Goal: Navigation & Orientation: Find specific page/section

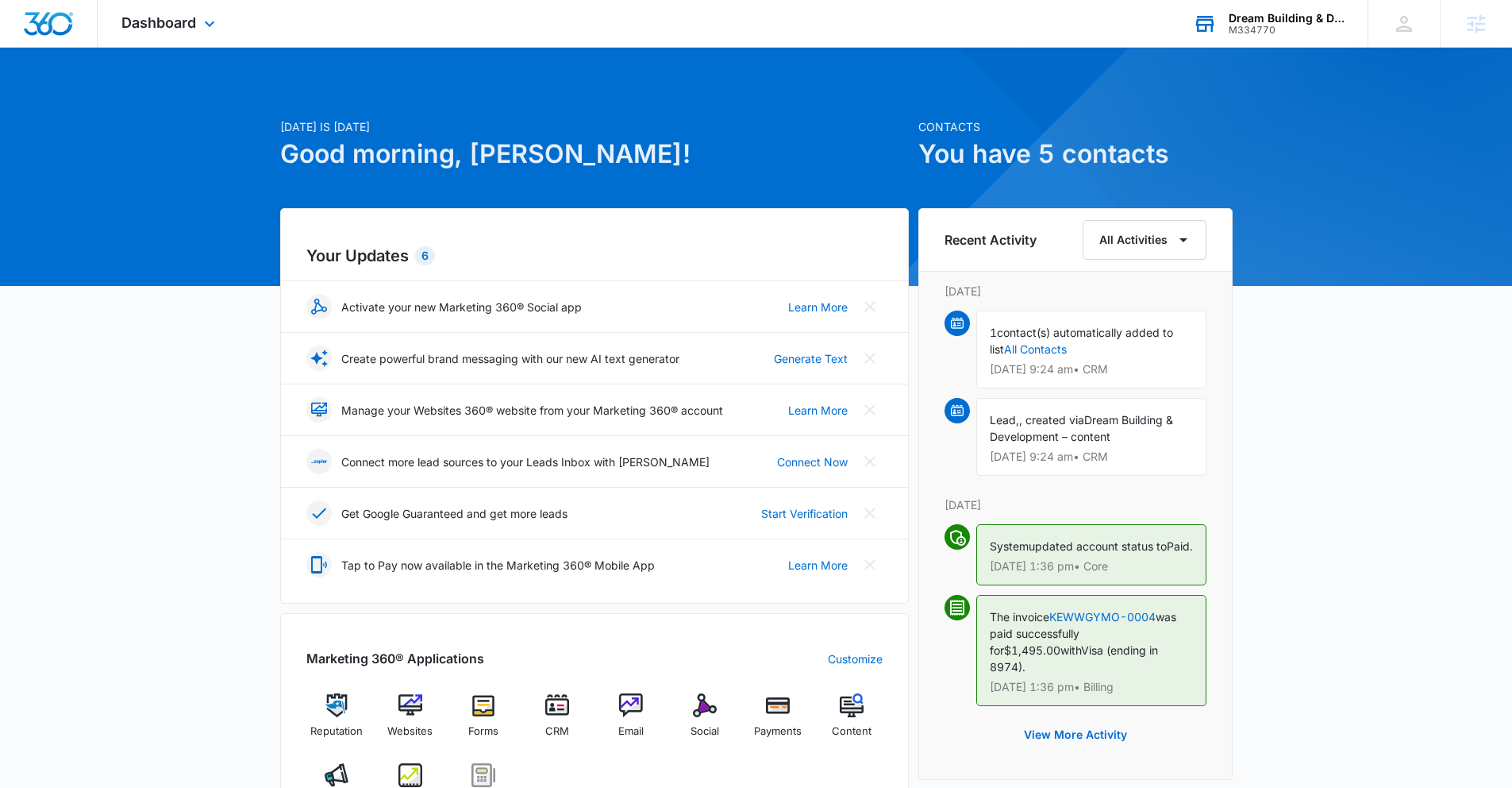
click at [1271, 22] on div "Dream Building & Development" at bounding box center [1287, 18] width 116 height 13
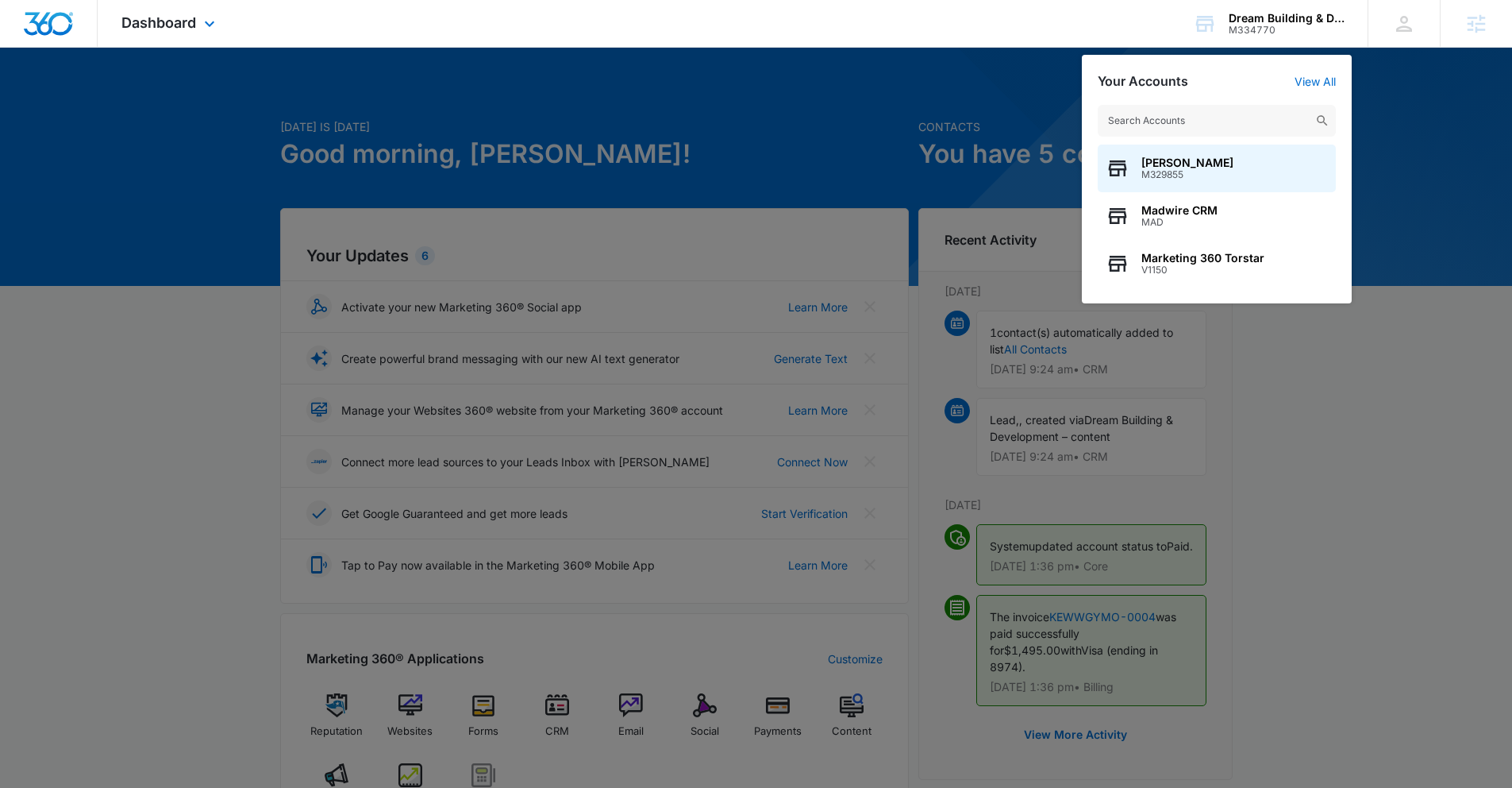
drag, startPoint x: 565, startPoint y: 55, endPoint x: 400, endPoint y: 34, distance: 166.3
click at [564, 58] on div at bounding box center [756, 394] width 1512 height 788
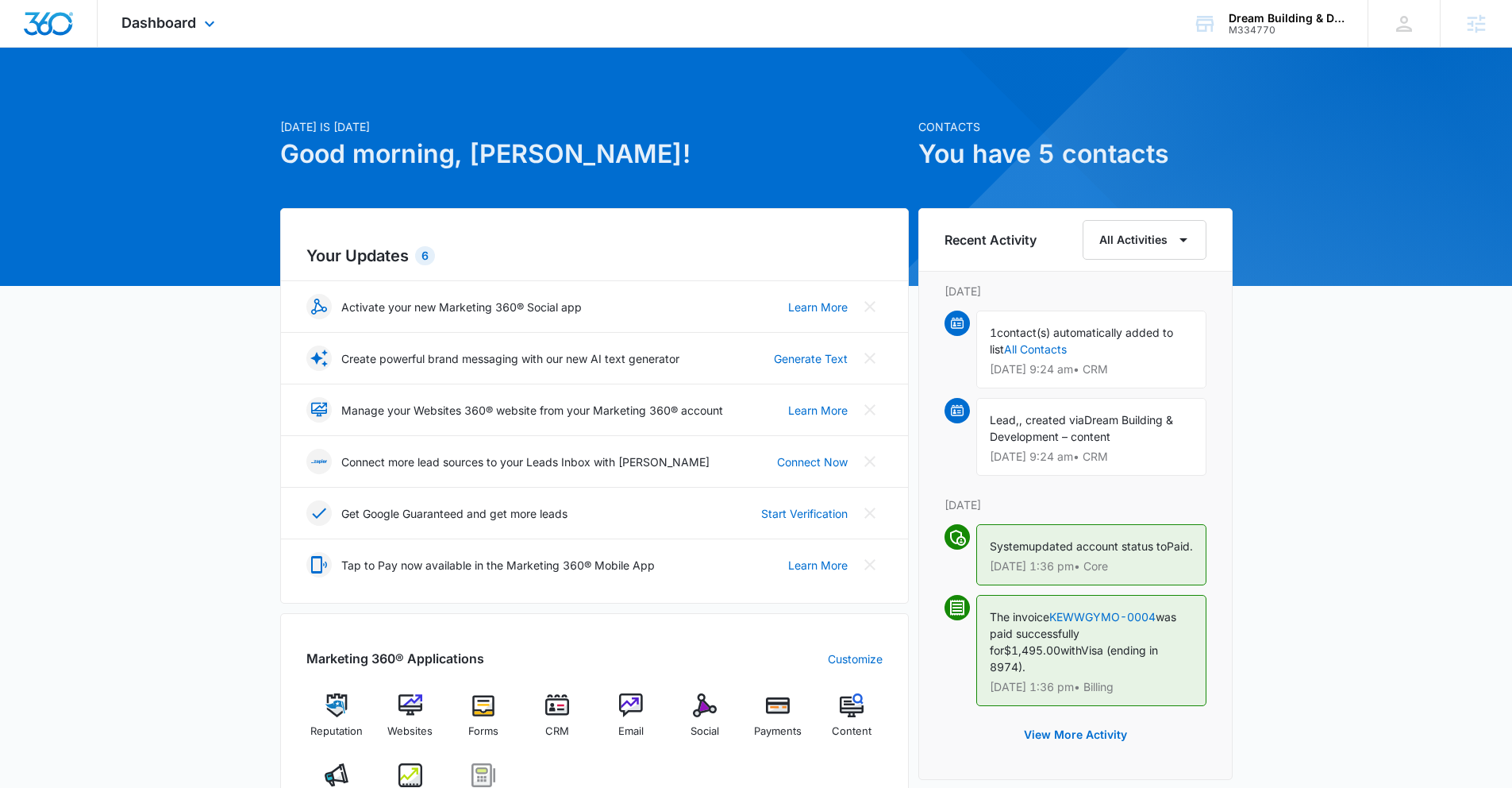
click at [223, 23] on div "Dashboard Apps Reputation Websites Forms CRM Email Social Payments POS Content …" at bounding box center [170, 24] width 145 height 47
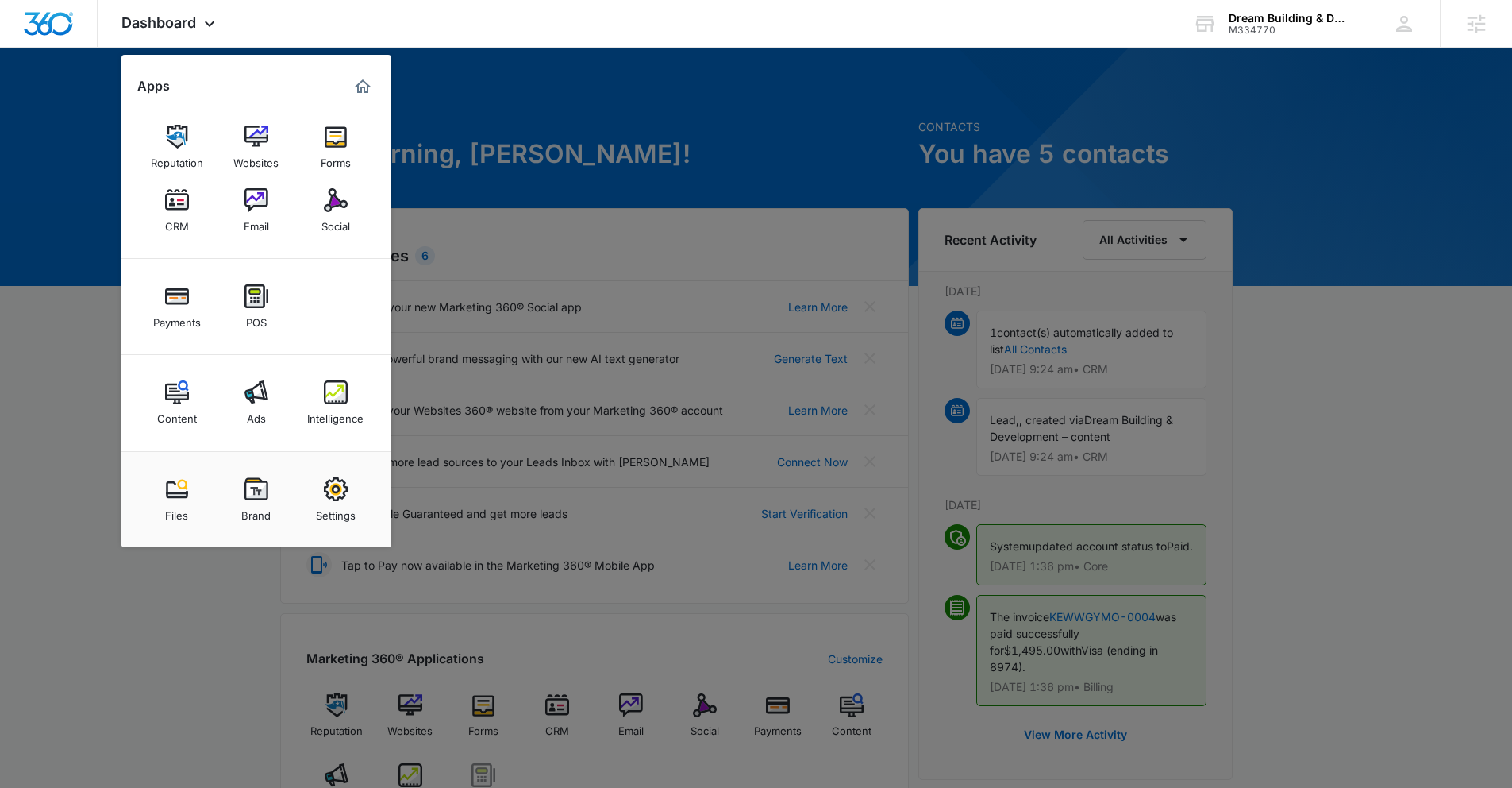
click at [259, 195] on img at bounding box center [256, 199] width 24 height 24
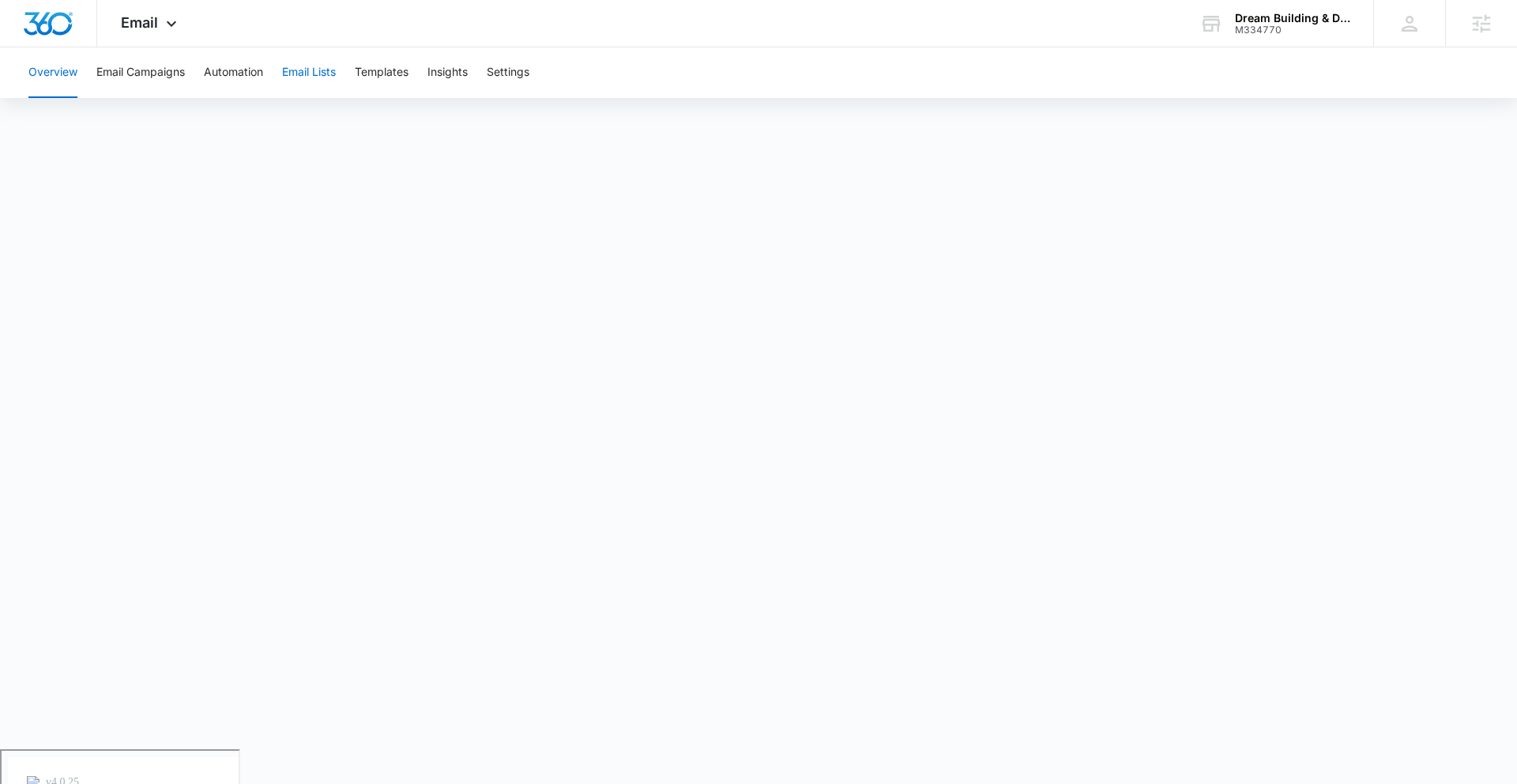
click at [336, 83] on button "Email Lists" at bounding box center [309, 73] width 54 height 50
click at [372, 63] on button "Templates" at bounding box center [381, 73] width 54 height 50
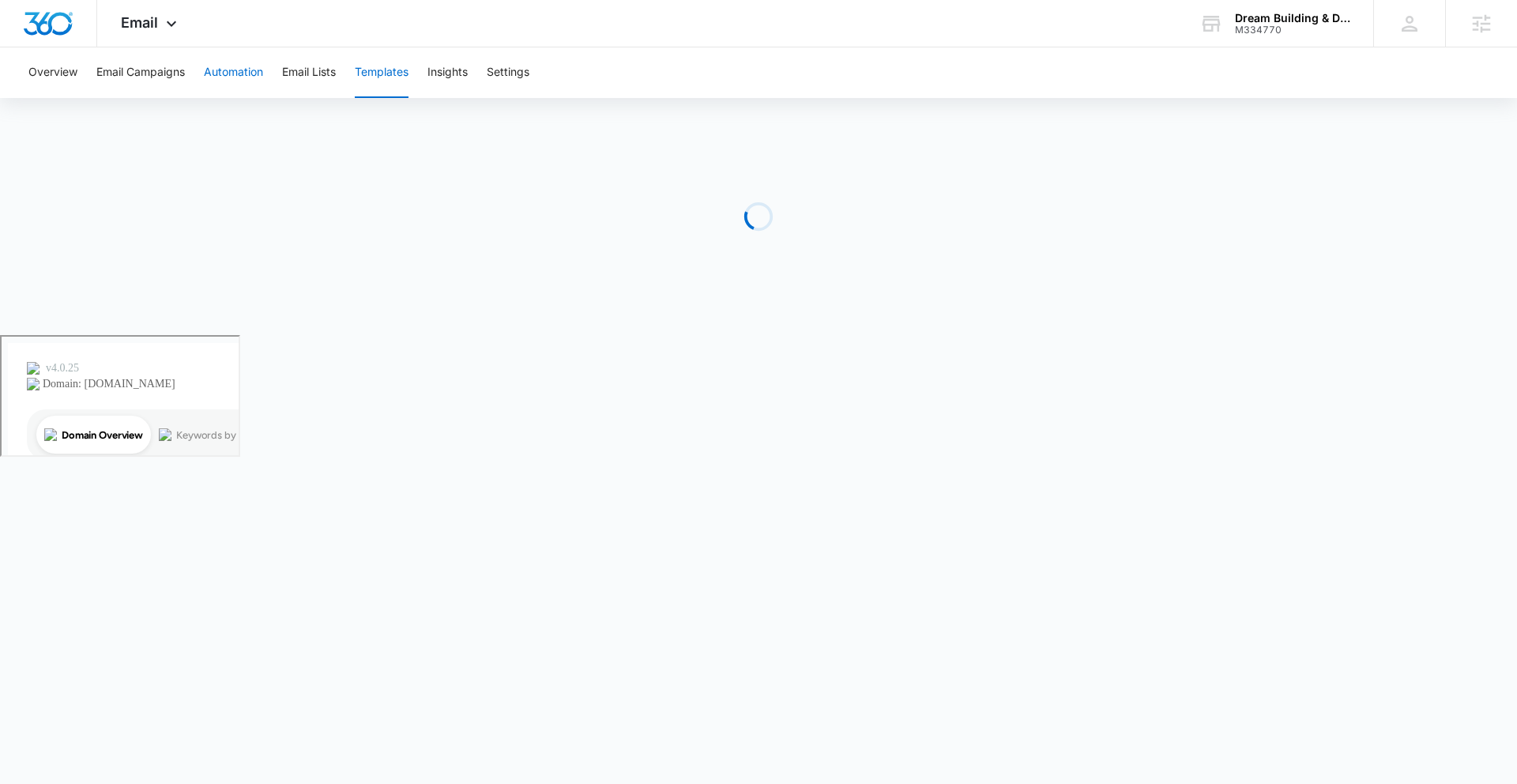
click at [235, 63] on button "Automation" at bounding box center [233, 73] width 59 height 50
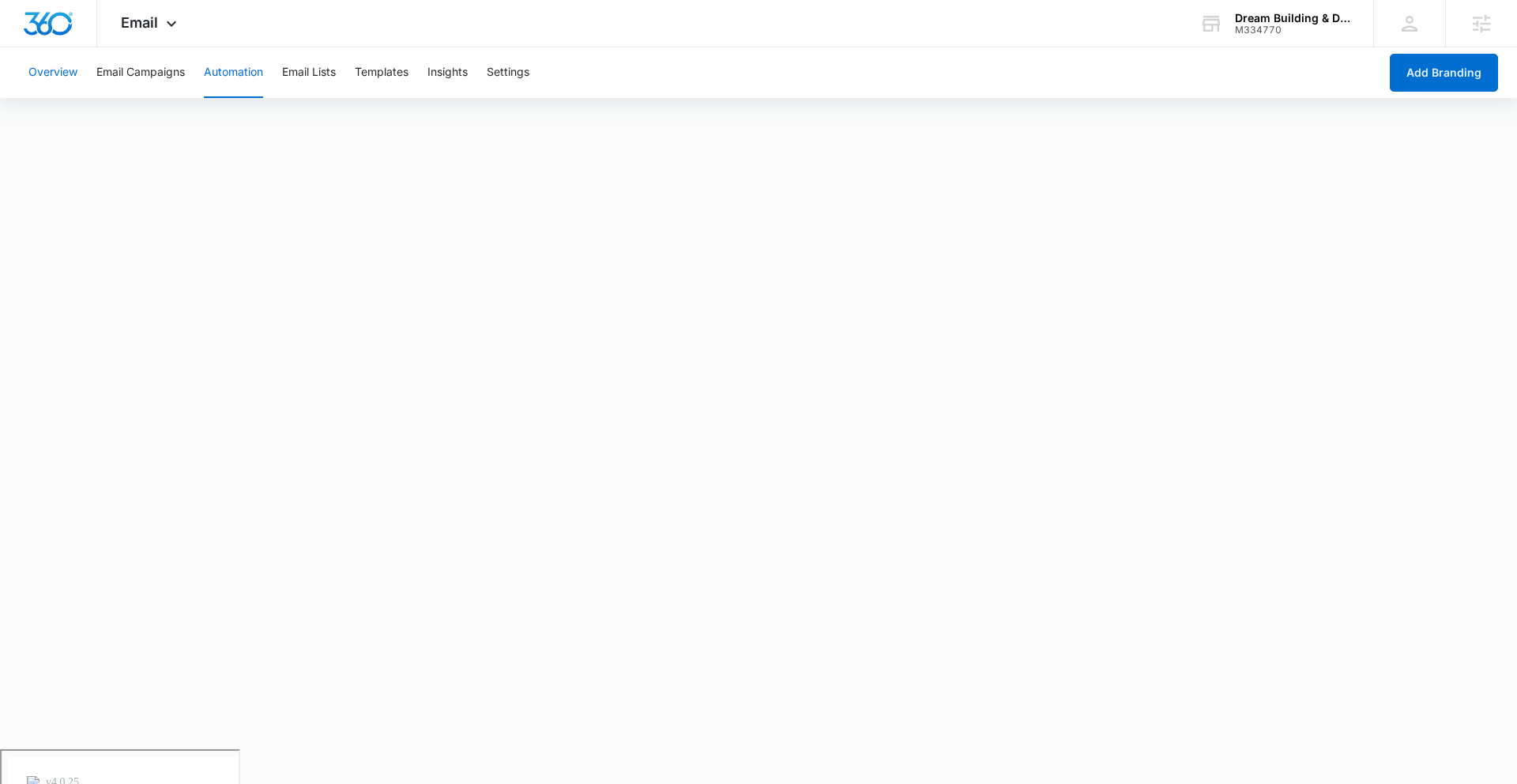
click at [73, 68] on button "Overview" at bounding box center [53, 73] width 49 height 50
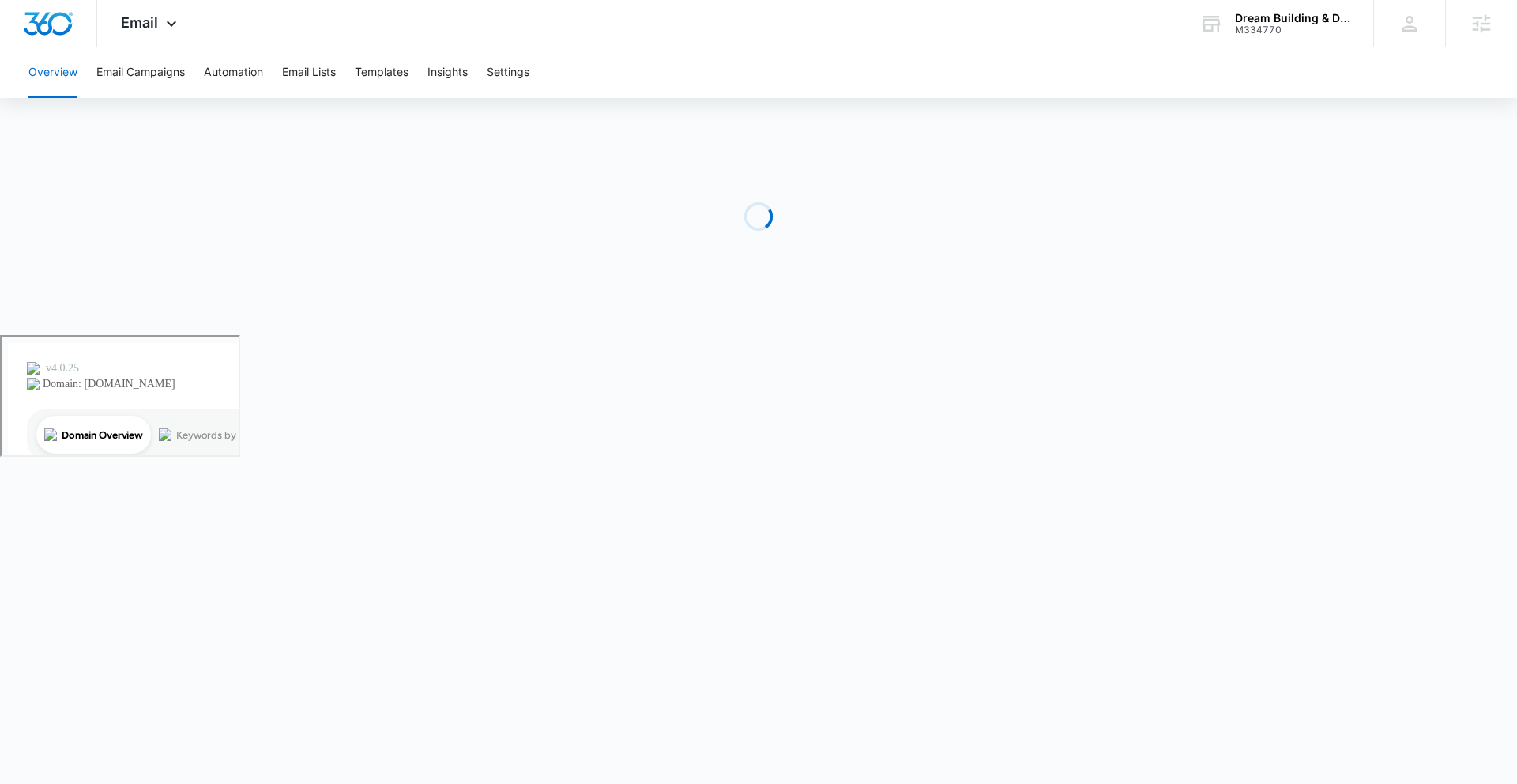
click at [82, 72] on div "Overview Email Campaigns Automation Email Lists Templates Insights Settings" at bounding box center [758, 73] width 1479 height 50
click at [118, 72] on button "Email Campaigns" at bounding box center [140, 73] width 88 height 50
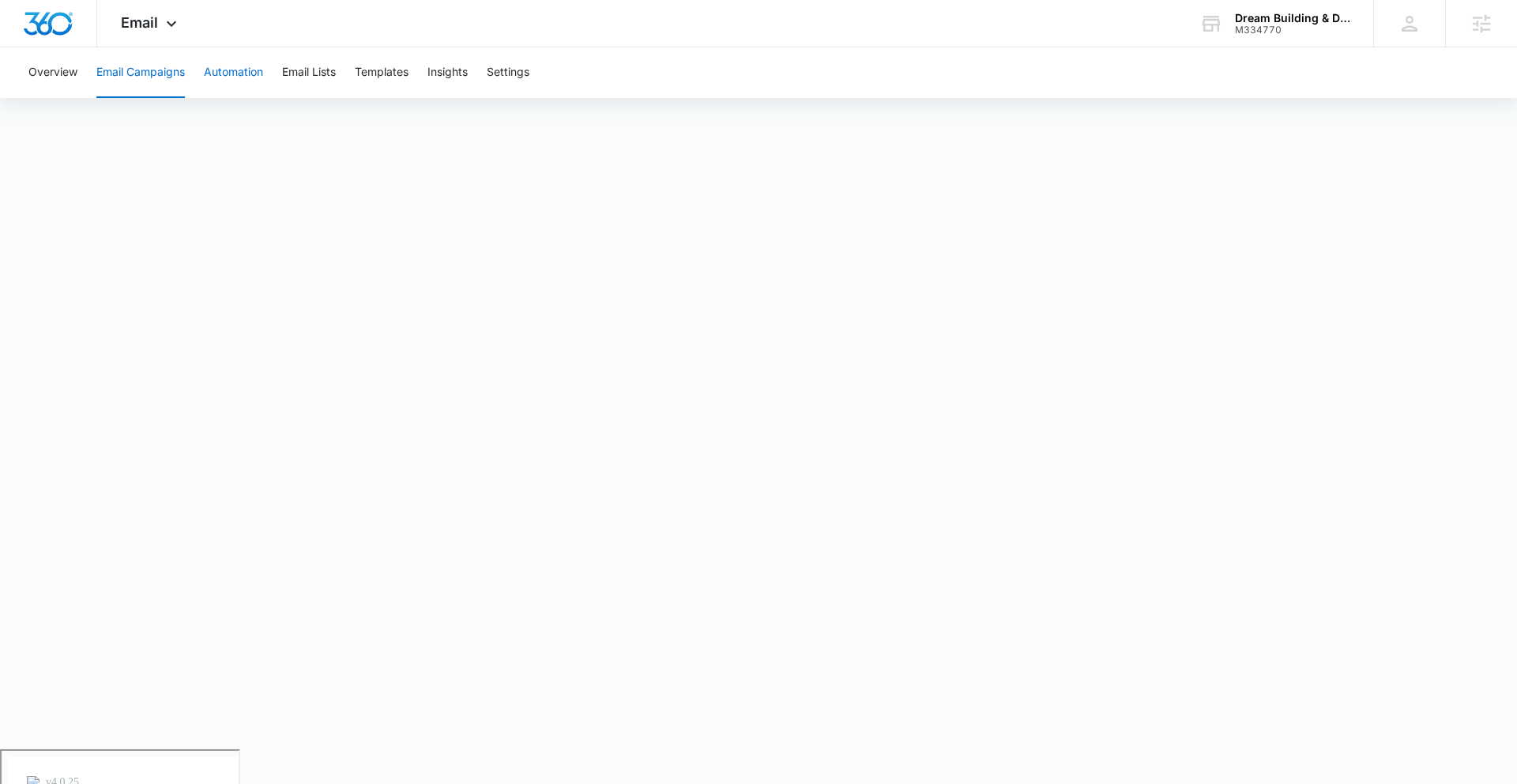
click at [236, 87] on button "Automation" at bounding box center [233, 73] width 59 height 50
click at [181, 65] on button "Email Campaigns" at bounding box center [140, 73] width 88 height 50
click at [250, 58] on button "Automation" at bounding box center [233, 73] width 59 height 50
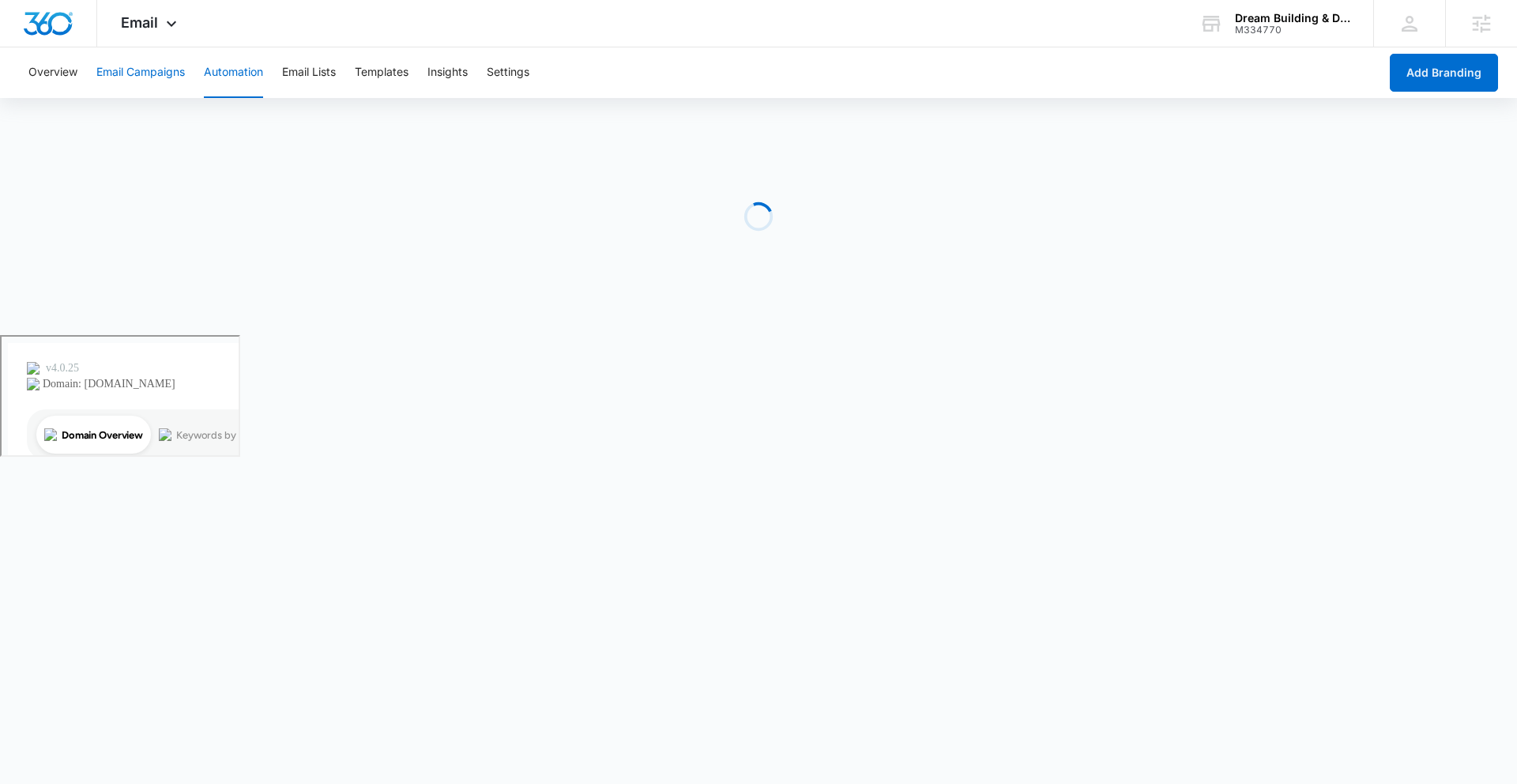
click at [181, 85] on button "Email Campaigns" at bounding box center [140, 73] width 88 height 50
